Goal: Task Accomplishment & Management: Manage account settings

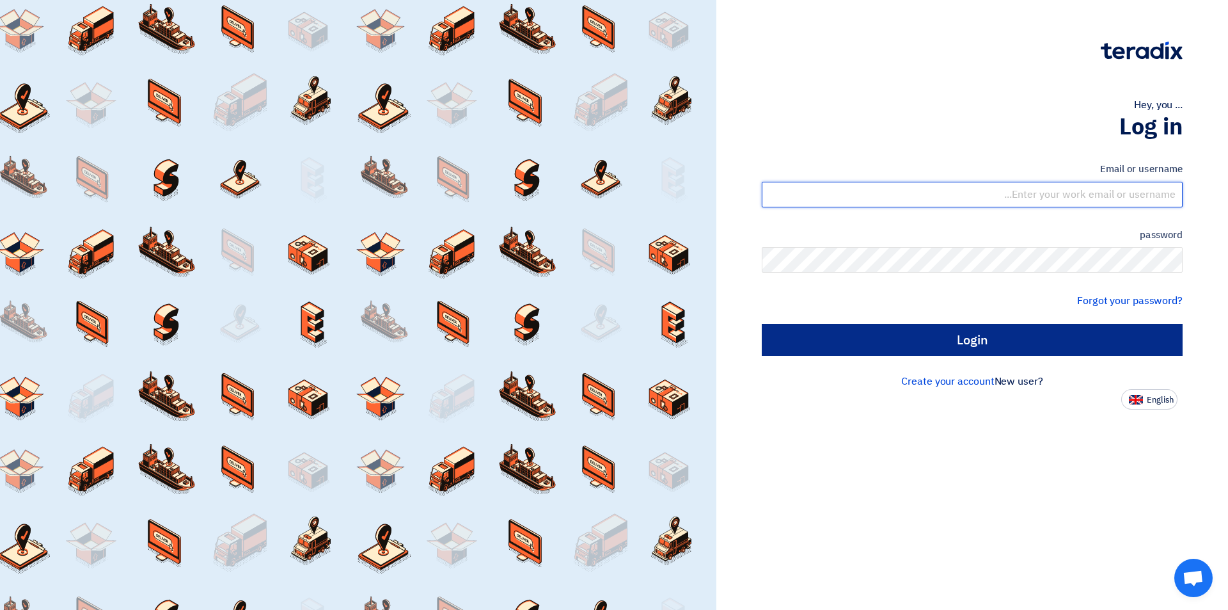
type input "sales@tareeqalkhair.com"
click at [892, 338] on input "Login" at bounding box center [972, 340] width 421 height 32
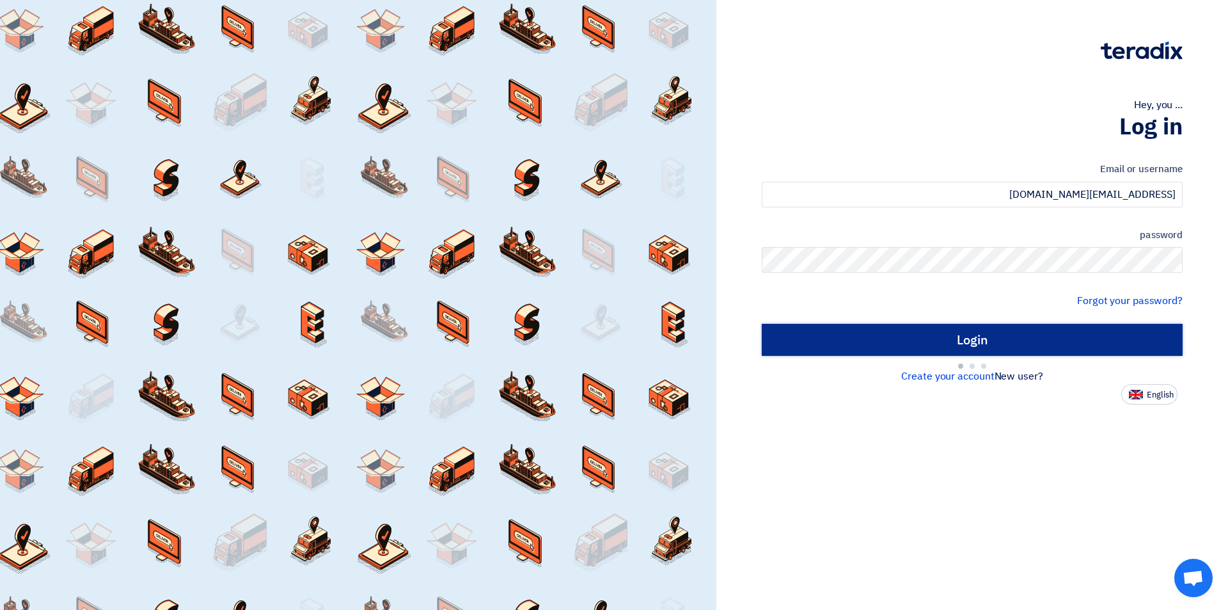
type input "Sign in"
